Goal: Task Accomplishment & Management: Complete application form

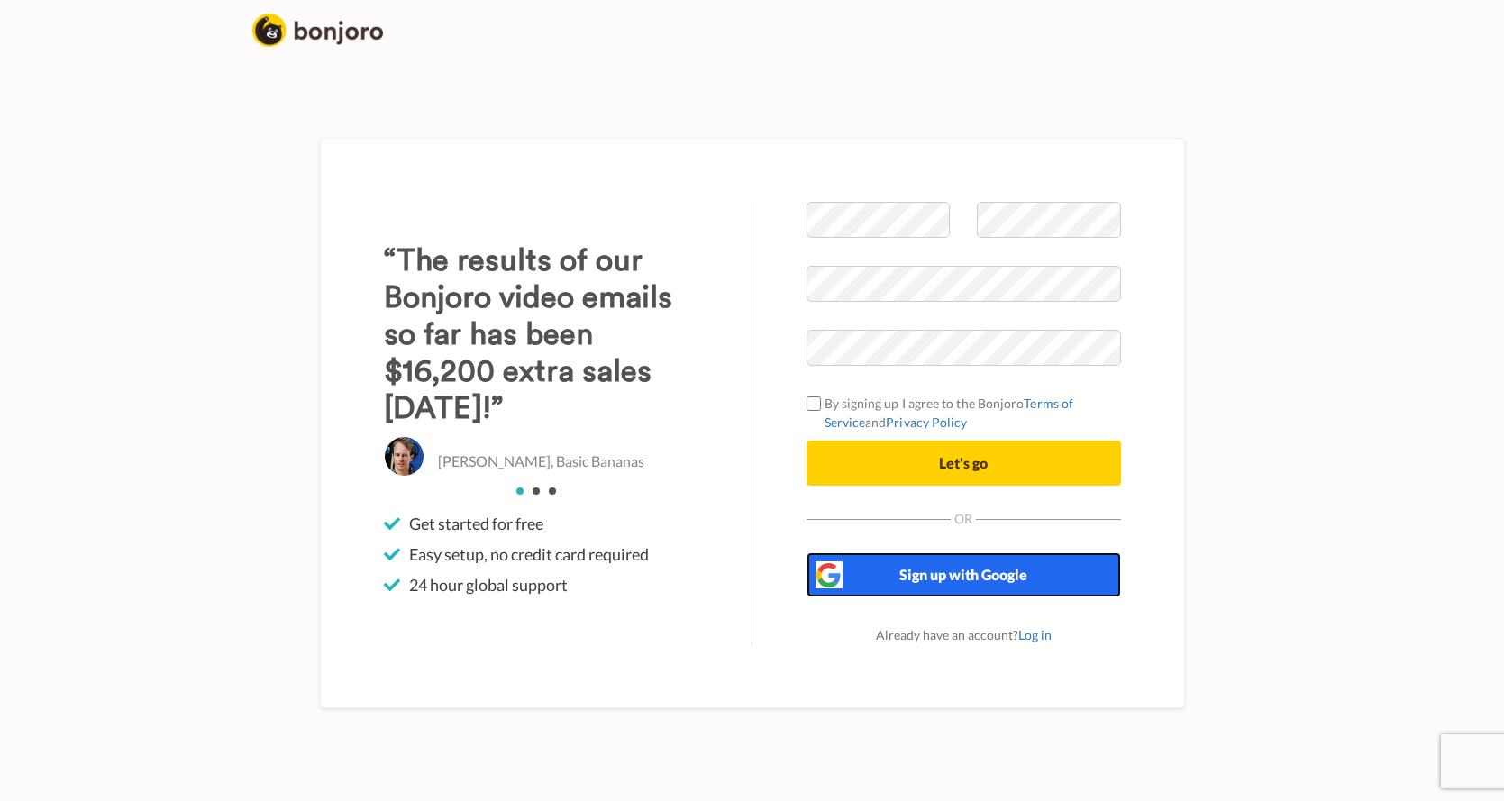
click at [929, 597] on button "Sign up with Google" at bounding box center [963, 574] width 314 height 45
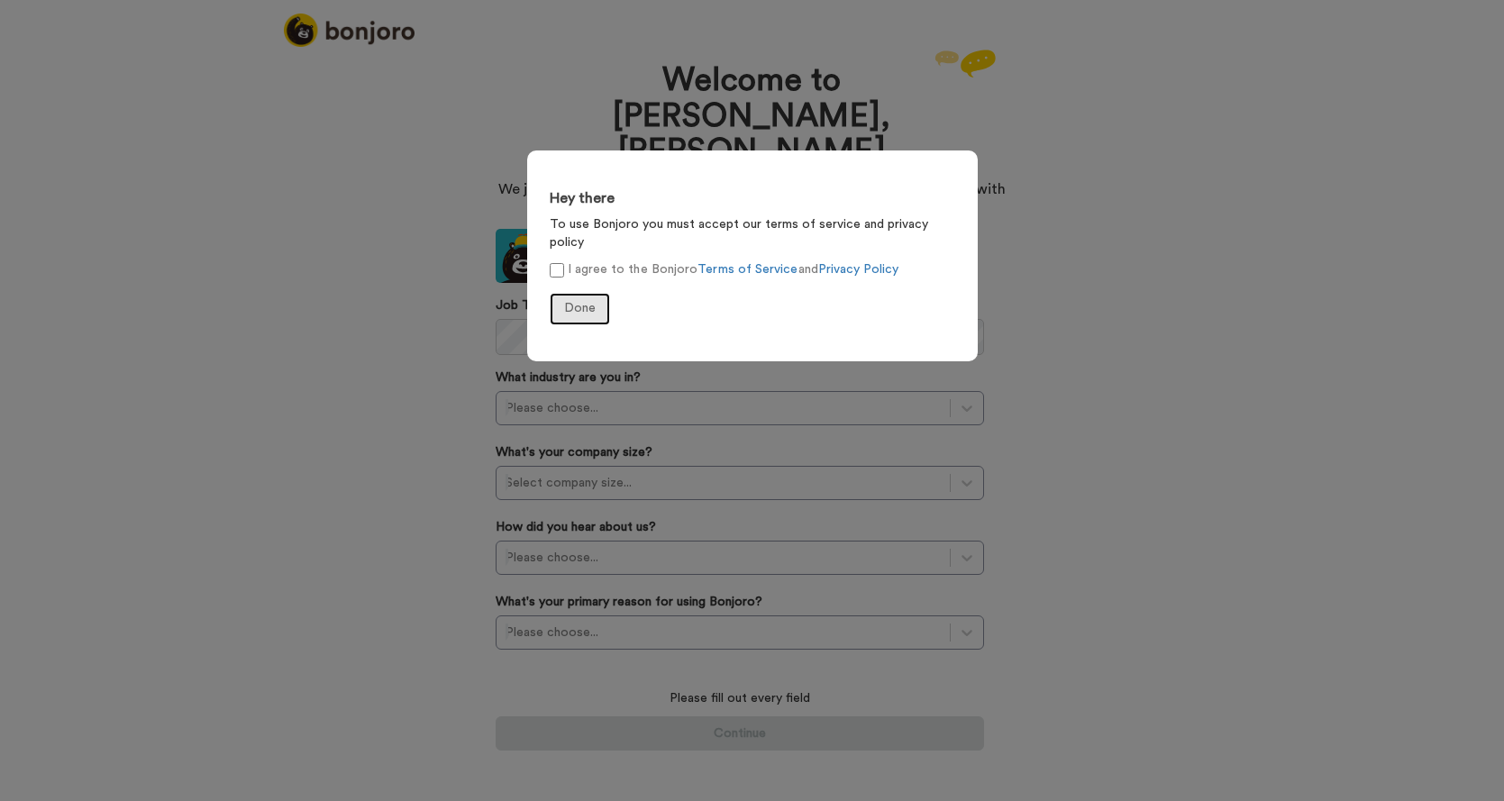
click at [576, 302] on span "Done" at bounding box center [580, 308] width 32 height 13
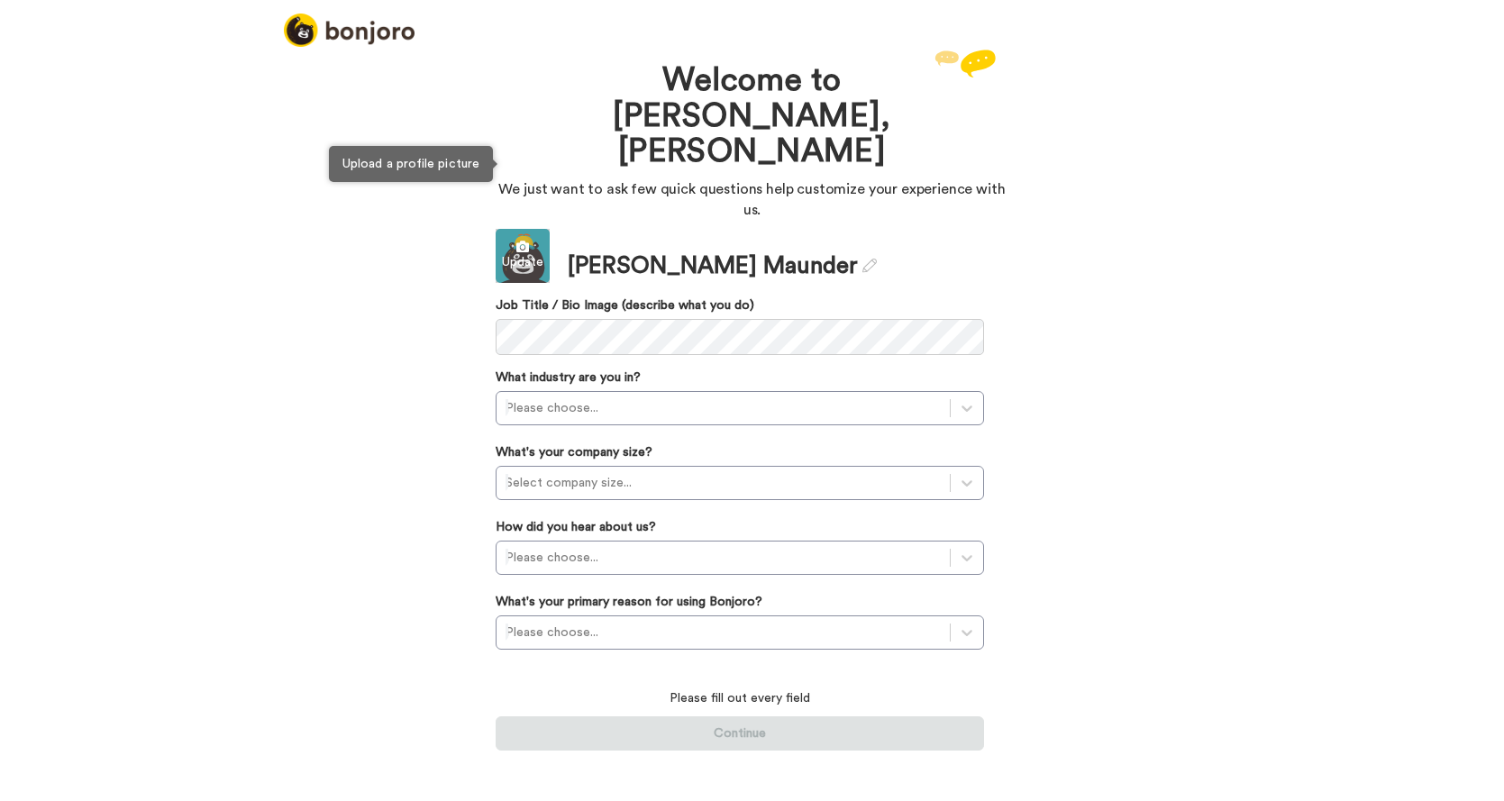
click at [530, 253] on div "Update" at bounding box center [523, 262] width 54 height 18
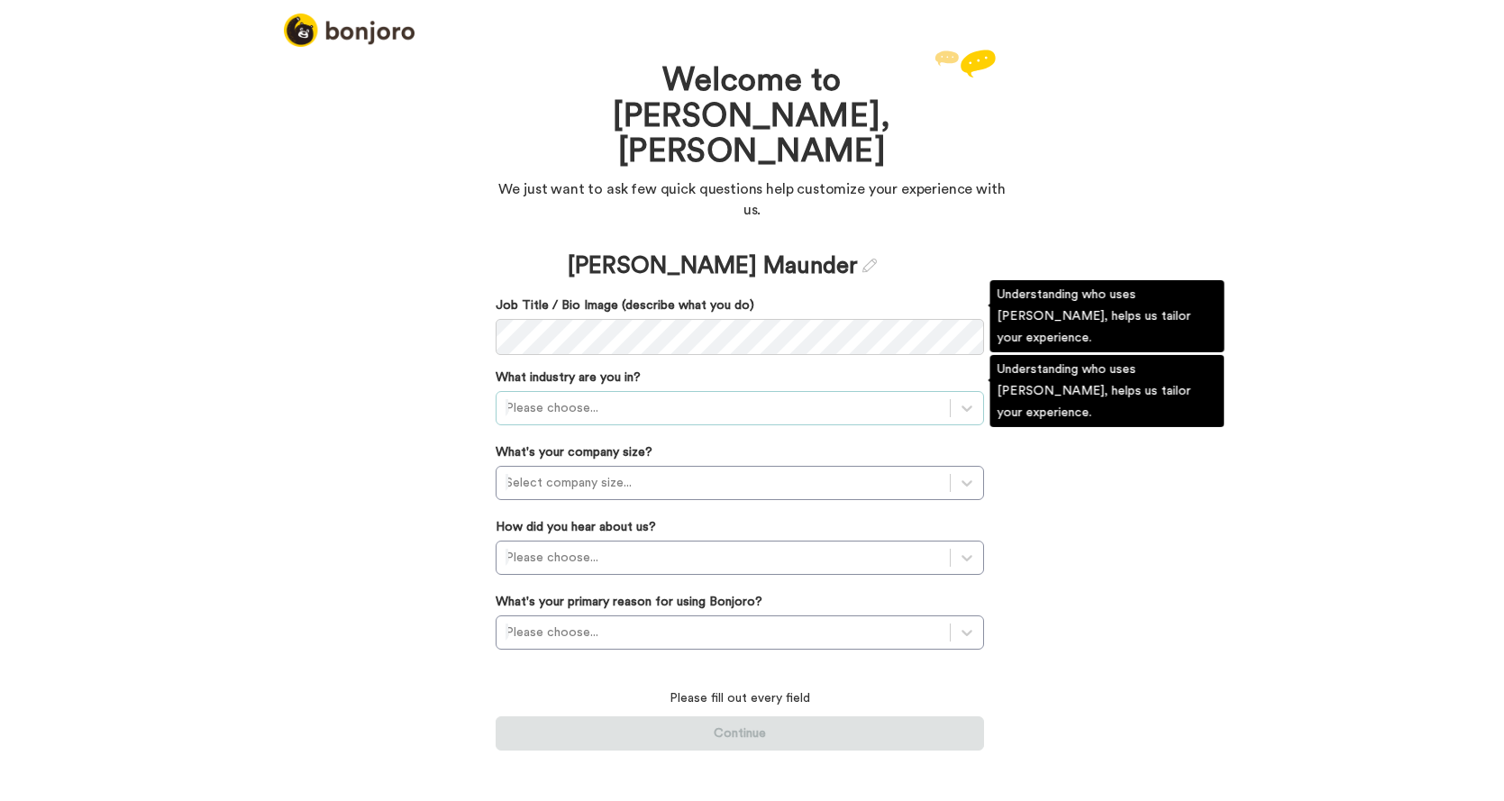
click at [549, 397] on div at bounding box center [723, 408] width 435 height 22
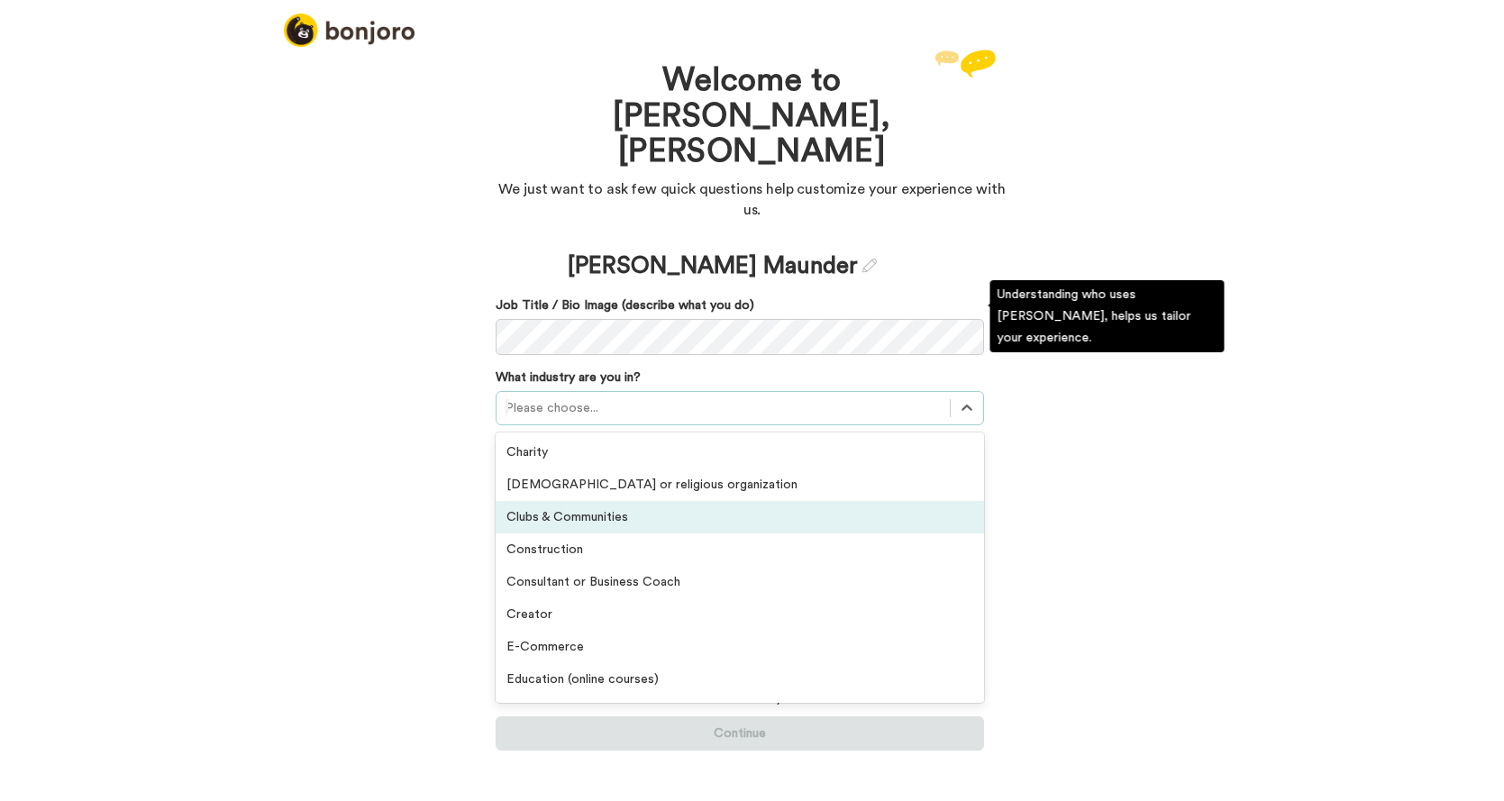
click at [550, 501] on div "Clubs & Communities" at bounding box center [740, 517] width 488 height 32
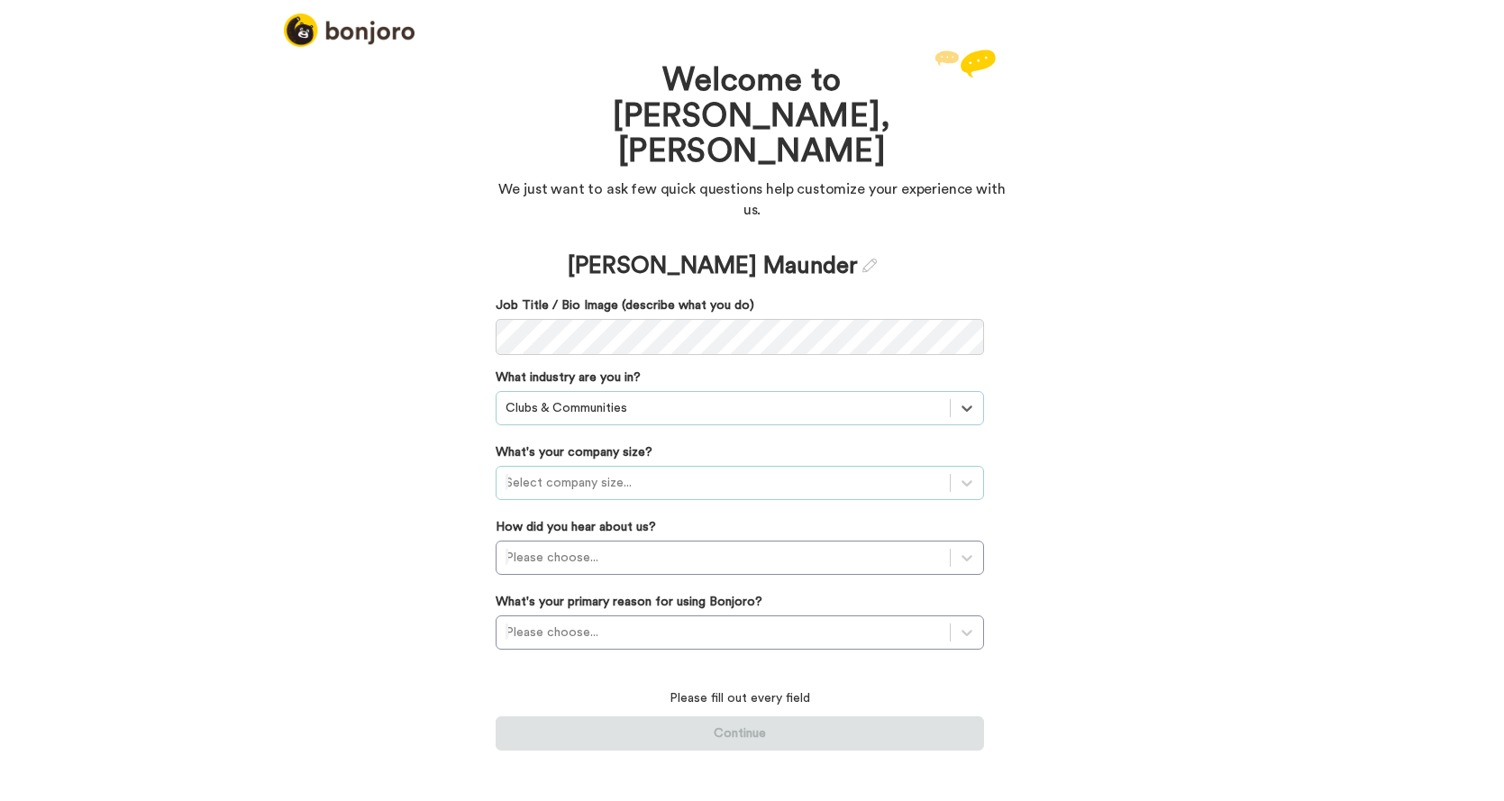
click at [569, 469] on div "Select company size..." at bounding box center [723, 483] width 453 height 29
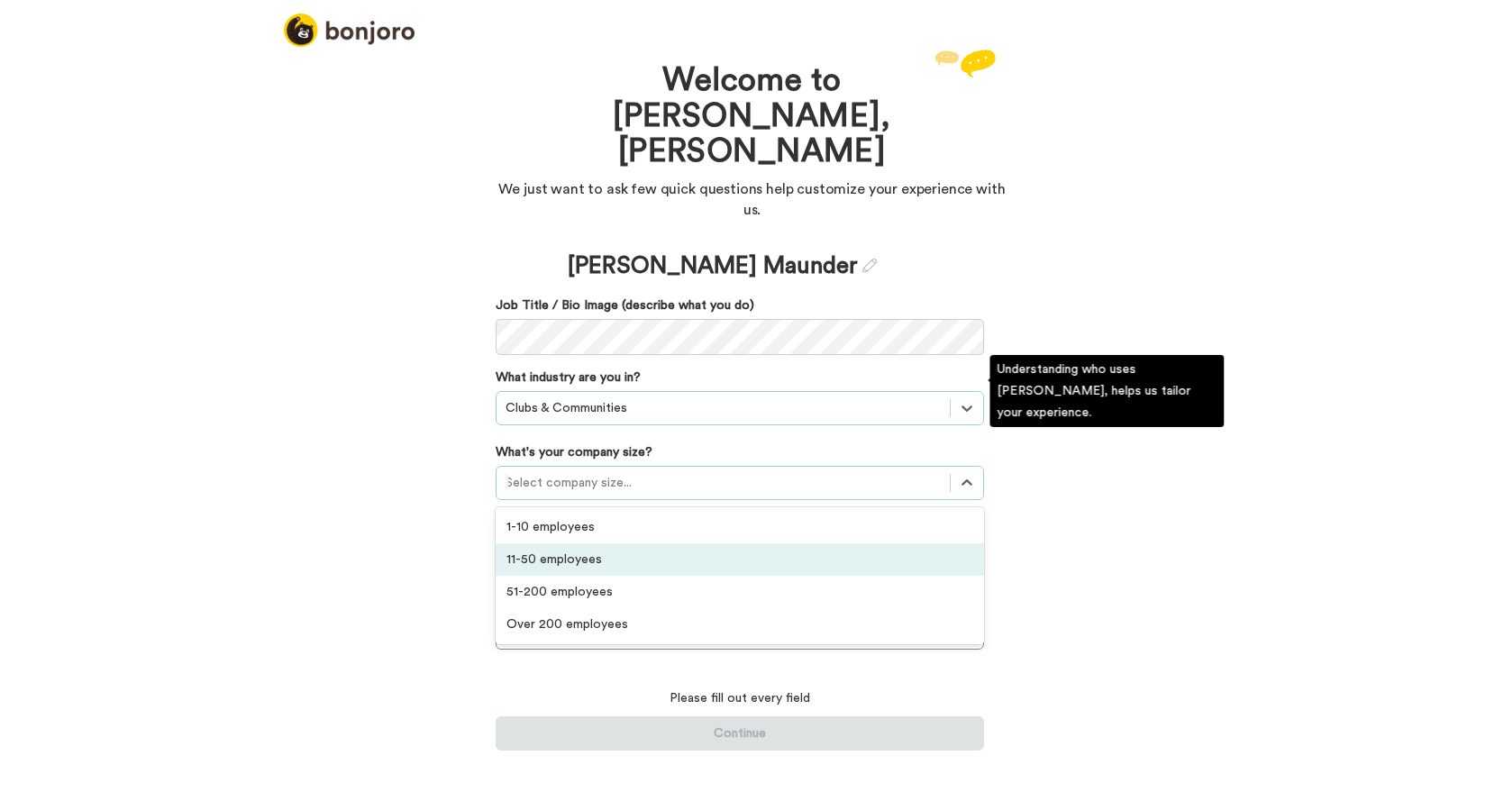
click at [560, 543] on div "11-50 employees" at bounding box center [740, 559] width 488 height 32
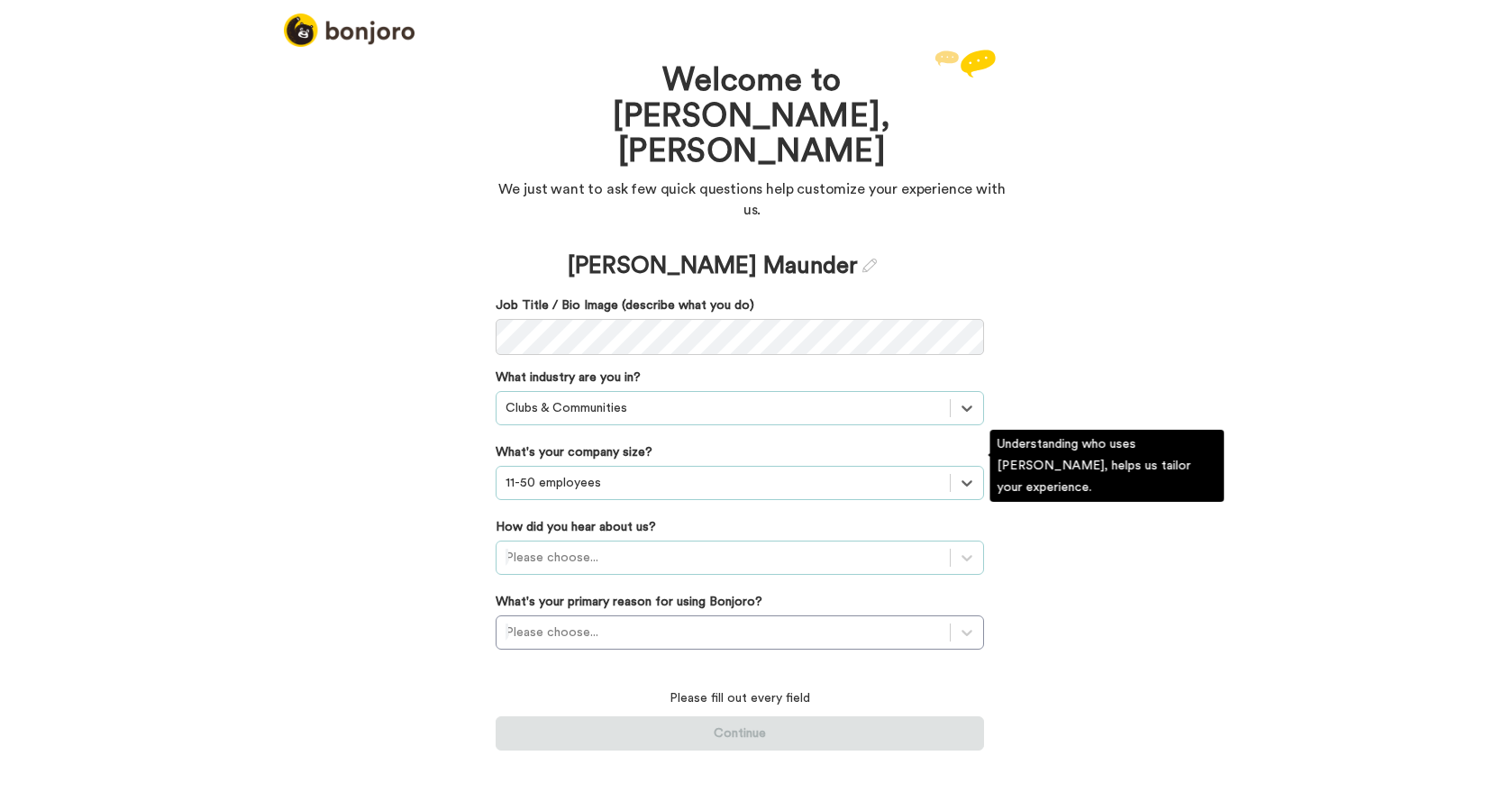
click at [535, 547] on div at bounding box center [723, 558] width 435 height 22
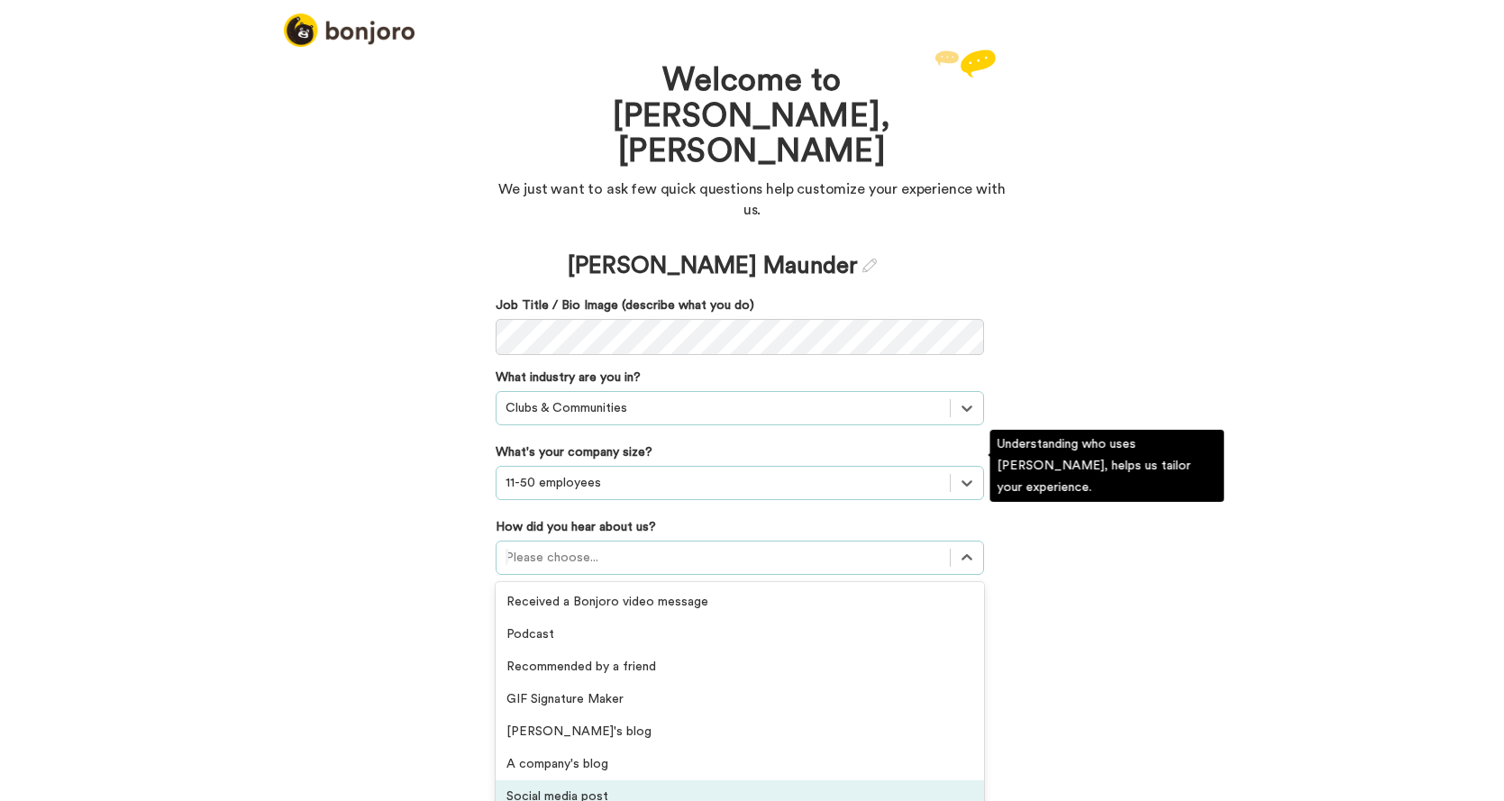
scroll to position [386, 0]
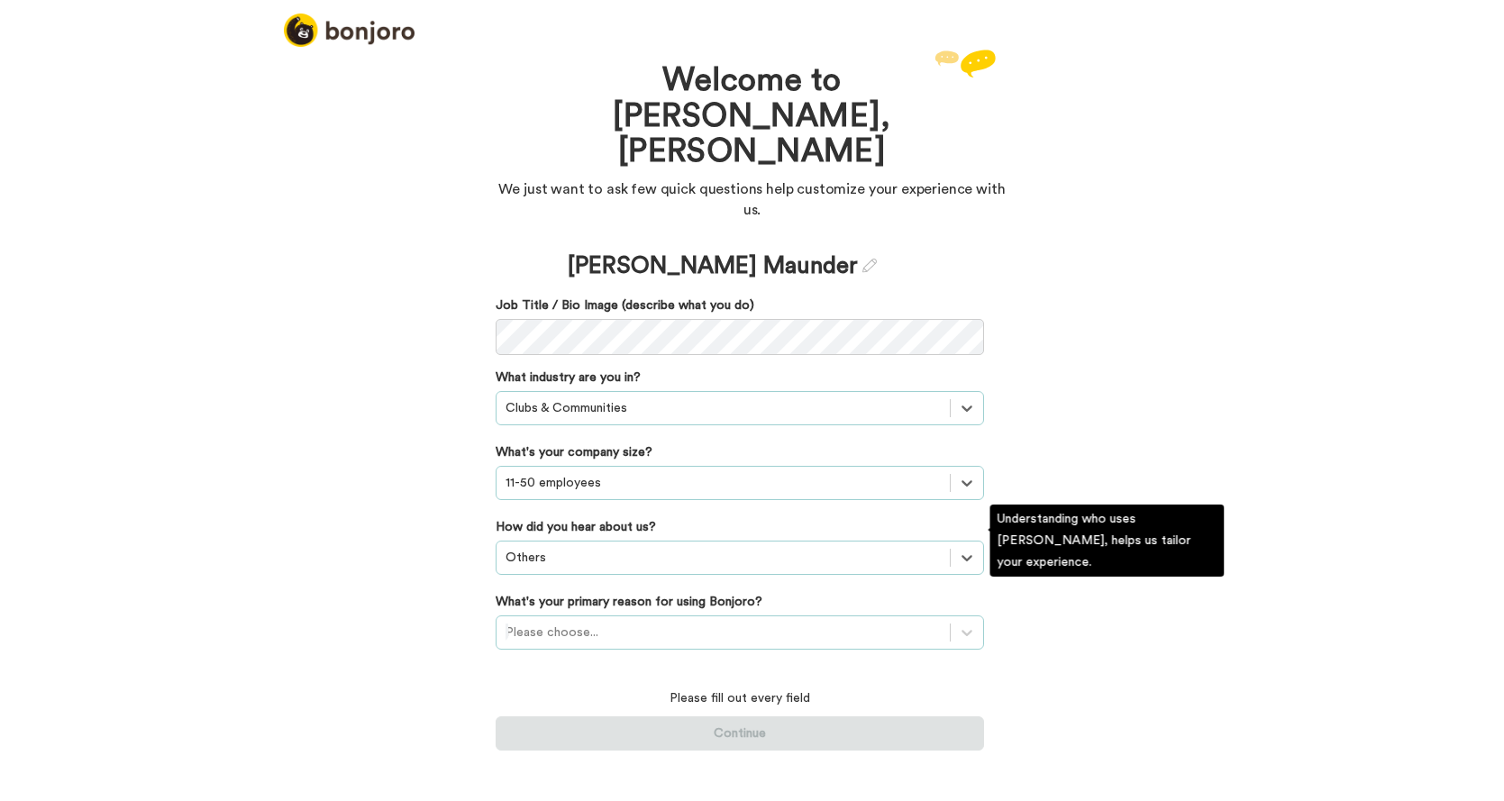
click at [526, 622] on div at bounding box center [723, 633] width 435 height 22
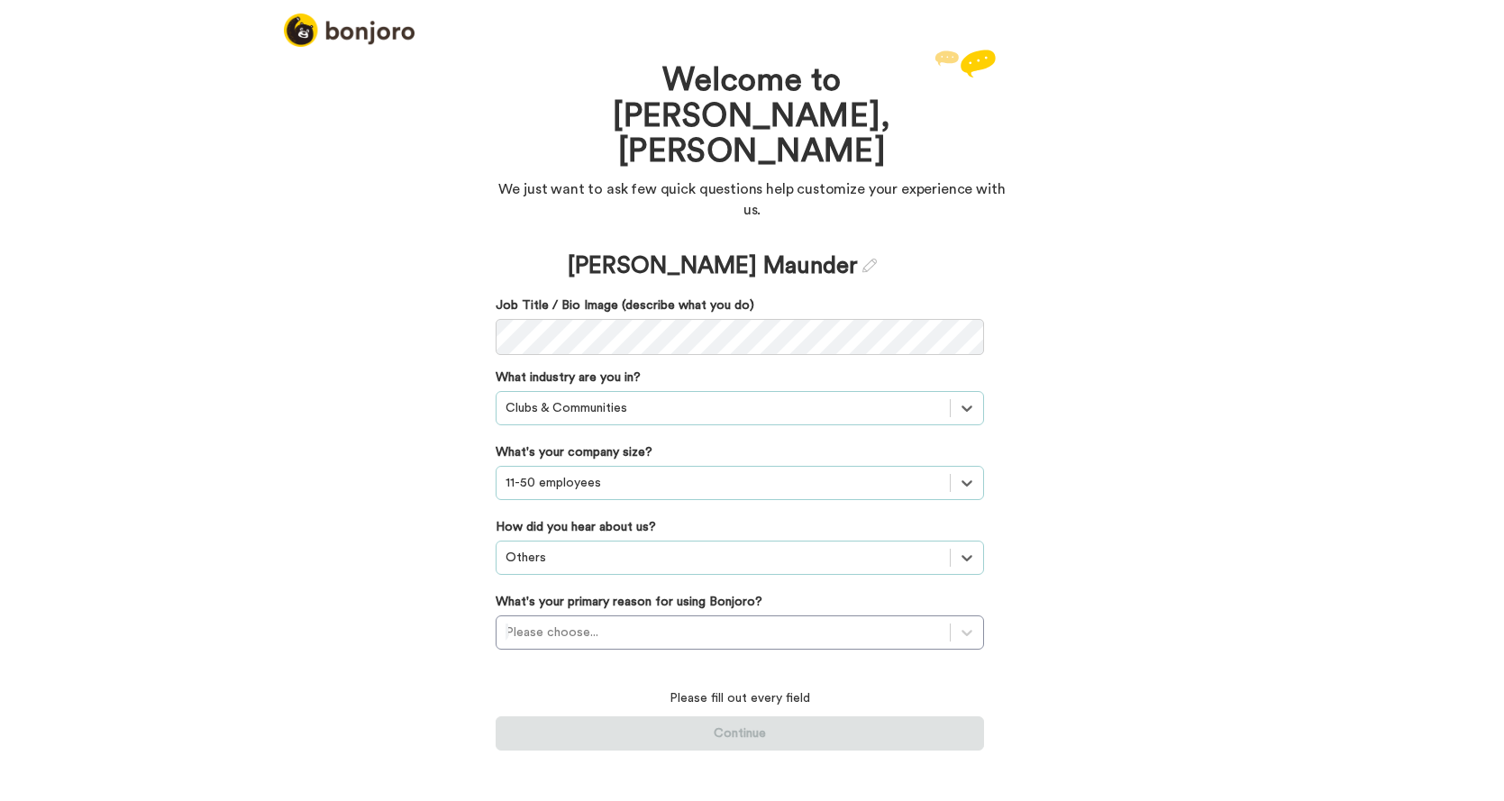
click at [443, 497] on div "Welcome to [PERSON_NAME], [PERSON_NAME] We just want to ask few quick questions…" at bounding box center [752, 423] width 1504 height 756
